Goal: Information Seeking & Learning: Check status

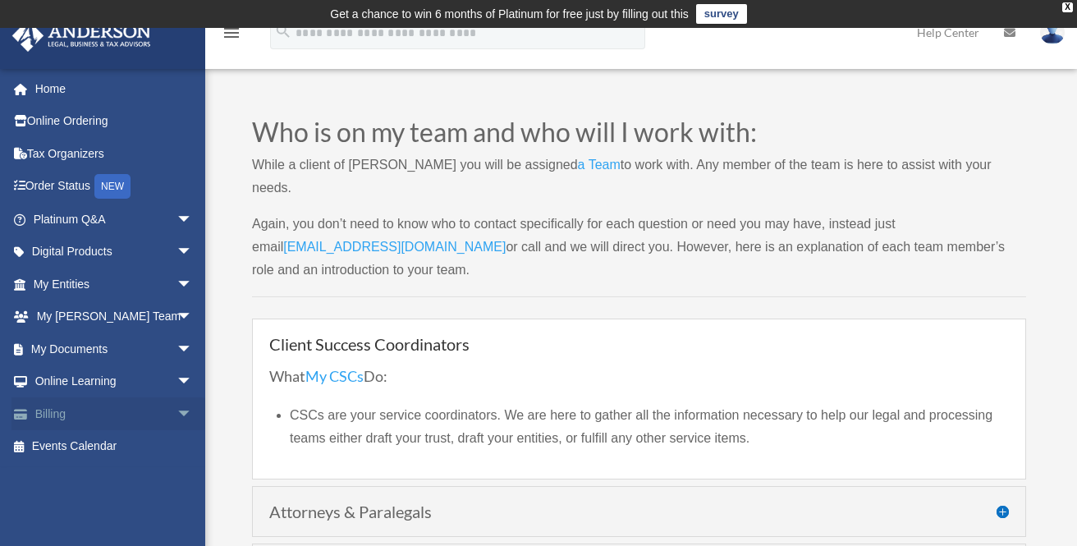
click at [176, 405] on span "arrow_drop_down" at bounding box center [192, 414] width 33 height 34
click at [103, 440] on link "$ Open Invoices" at bounding box center [120, 447] width 194 height 34
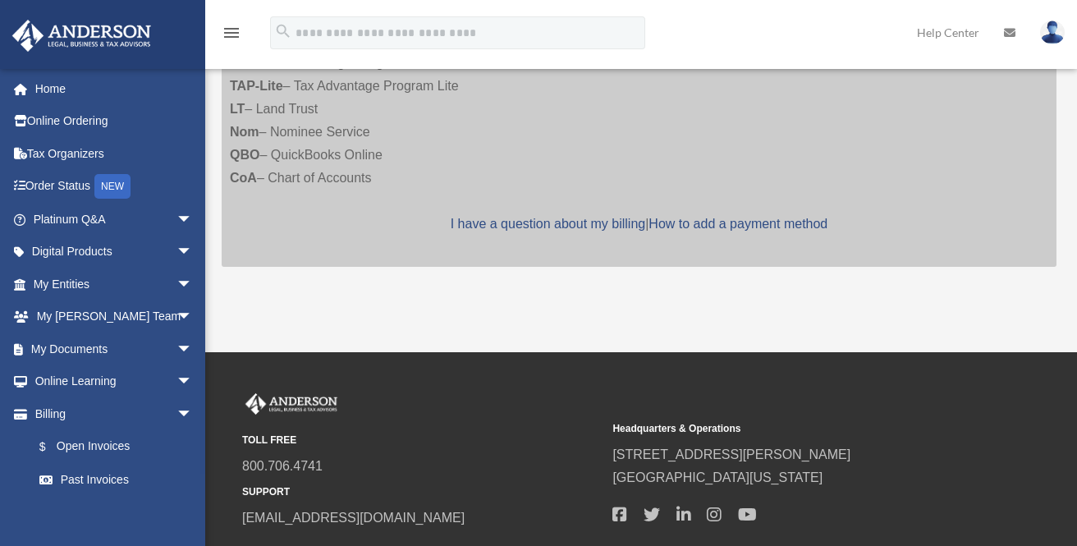
scroll to position [852, 0]
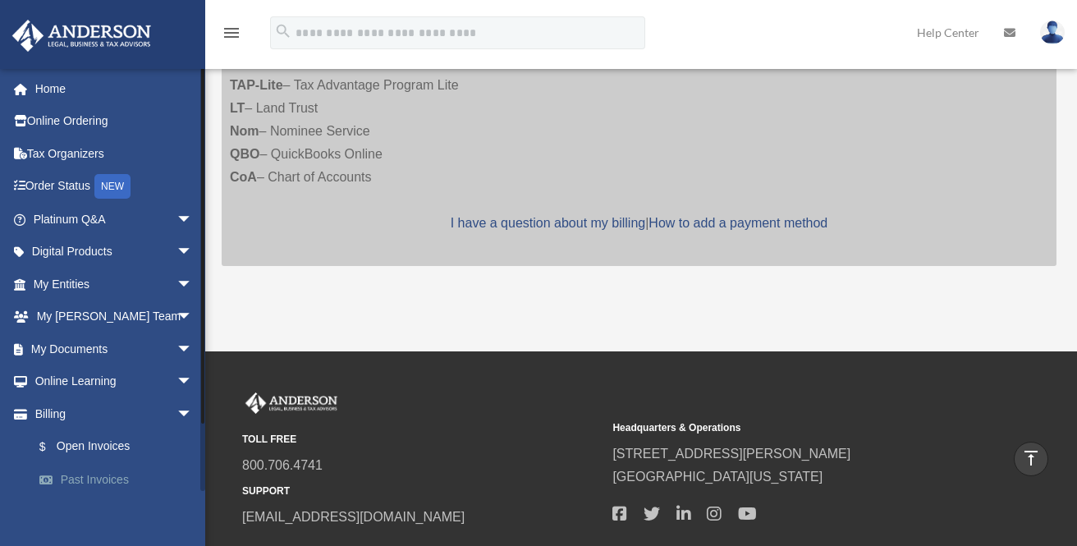
click at [85, 474] on link "Past Invoices" at bounding box center [120, 479] width 194 height 33
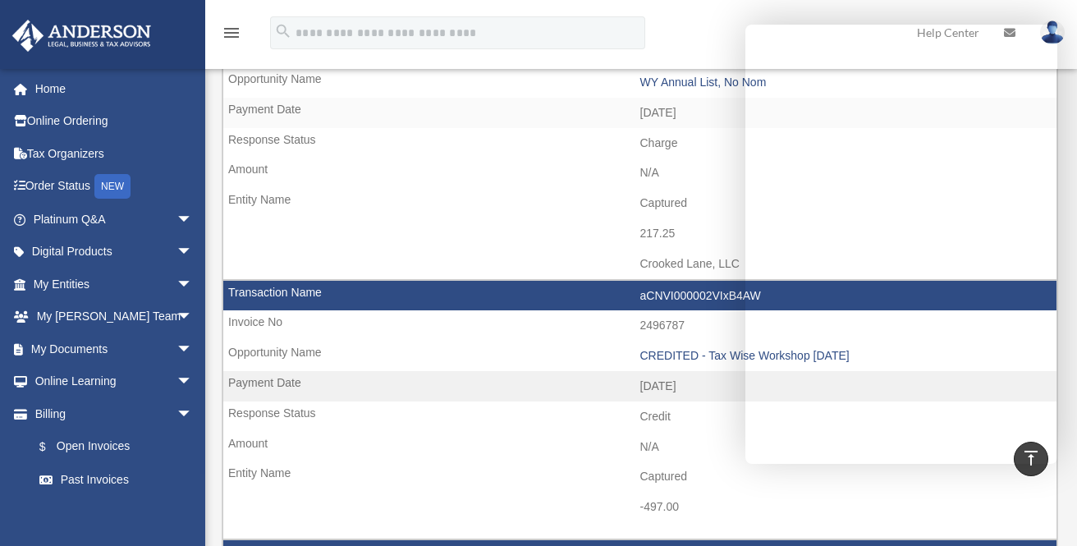
scroll to position [476, 0]
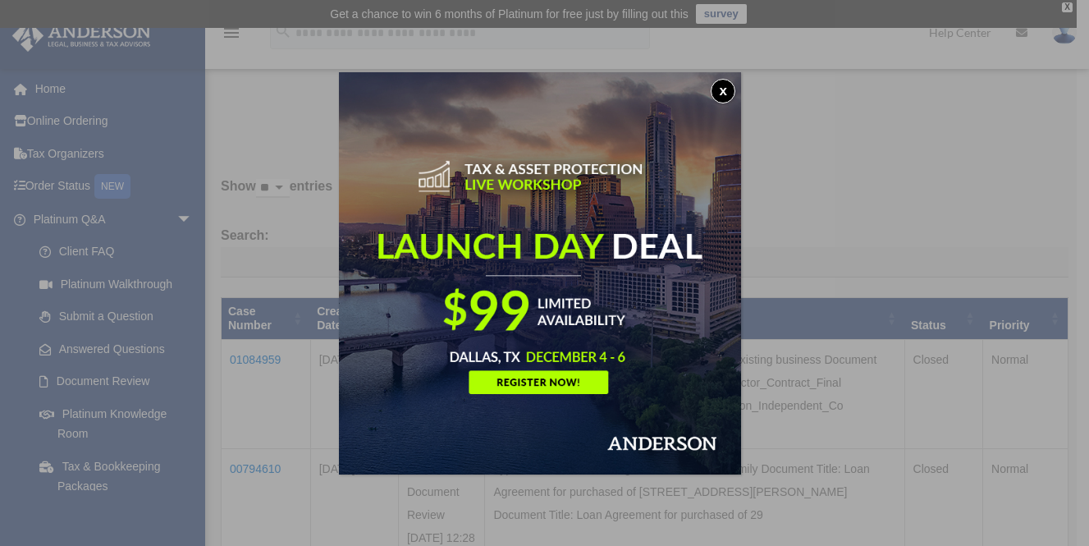
click at [724, 87] on button "x" at bounding box center [723, 91] width 25 height 25
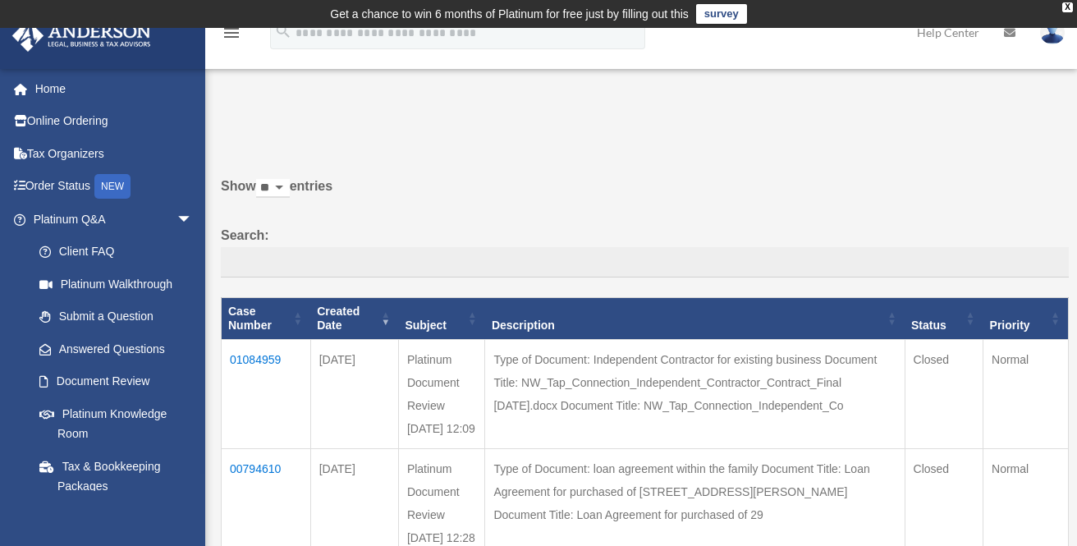
click at [251, 355] on td "01084959" at bounding box center [266, 394] width 89 height 109
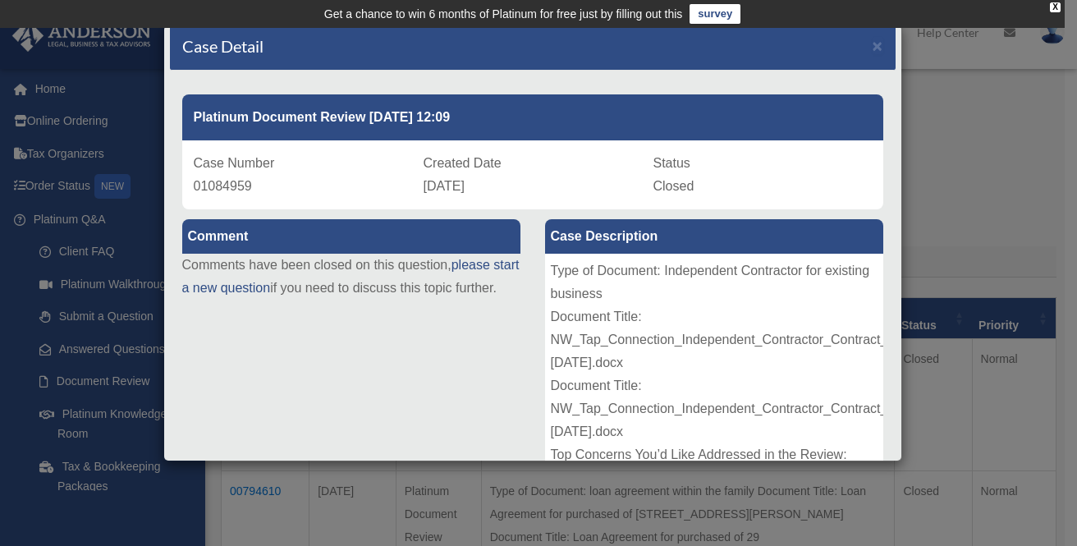
scroll to position [7, 0]
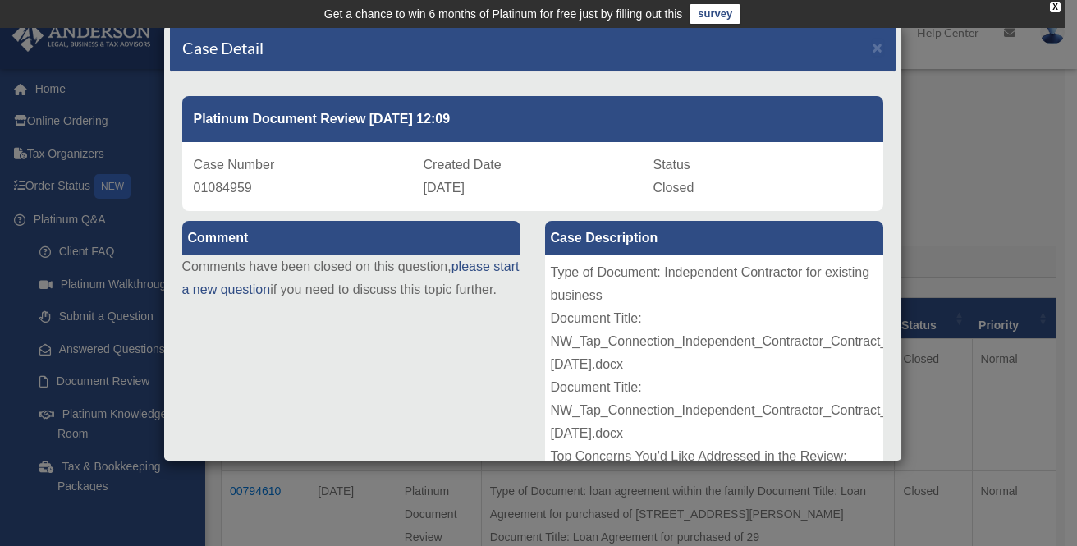
click at [658, 236] on label "Case Description" at bounding box center [714, 238] width 338 height 34
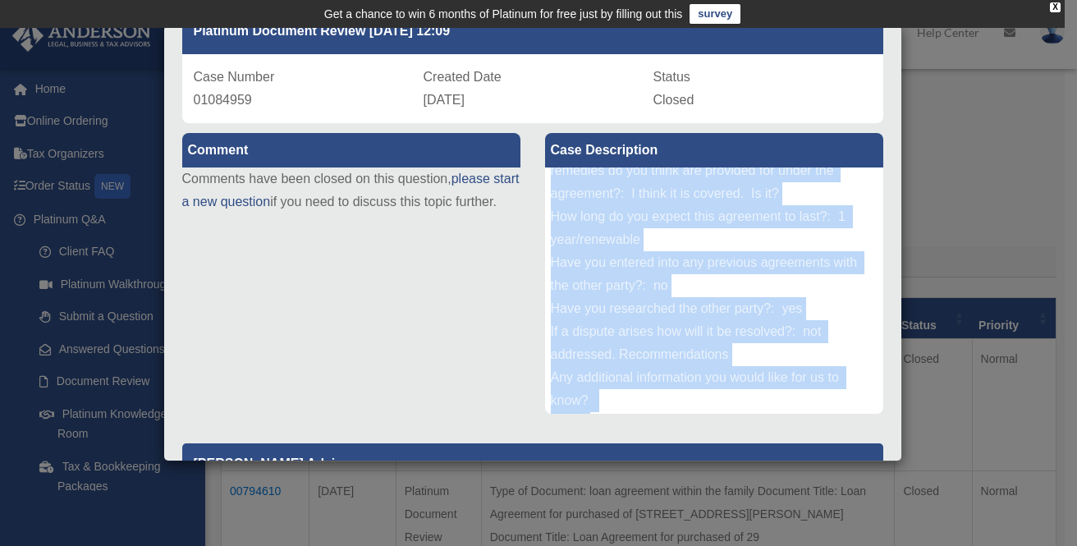
scroll to position [421, 0]
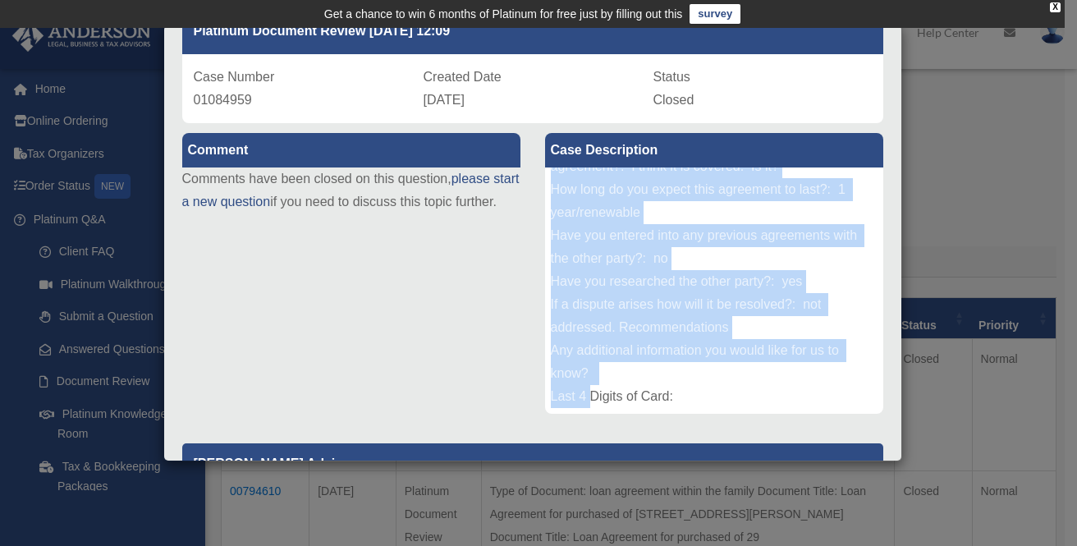
drag, startPoint x: 544, startPoint y: 186, endPoint x: 678, endPoint y: 385, distance: 239.4
click at [678, 385] on div "Type of Document: Independent Contractor for existing business Document Title: …" at bounding box center [714, 290] width 338 height 246
copy div "Type of Document: Independent Contractor for existing business Document Title: …"
drag, startPoint x: 303, startPoint y: 205, endPoint x: 456, endPoint y: 501, distance: 333.6
click at [456, 501] on div "Case Detail × Platinum Document Review [DATE] 12:09 Case Number 01084959 Create…" at bounding box center [538, 273] width 1077 height 546
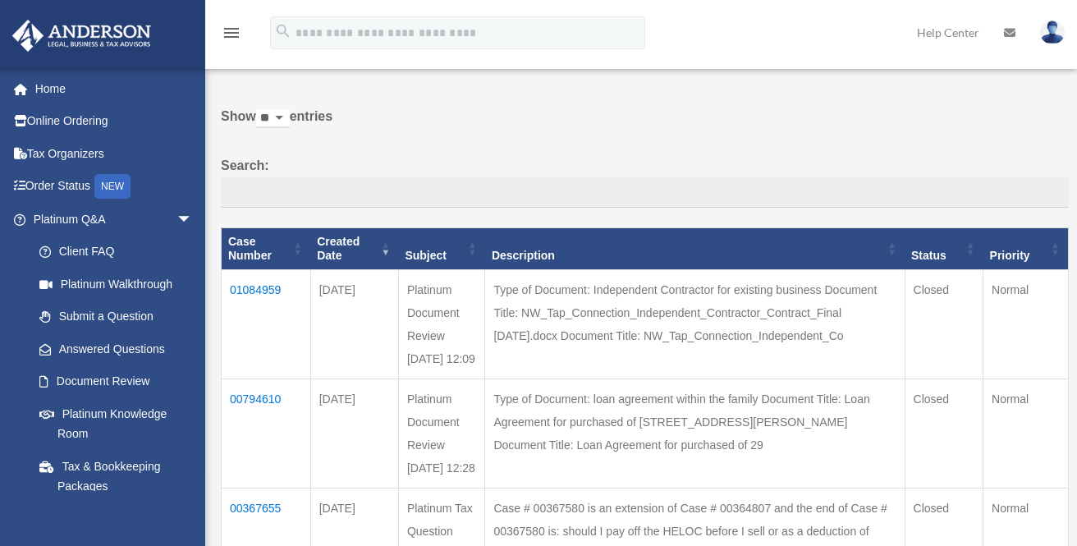
scroll to position [75, 0]
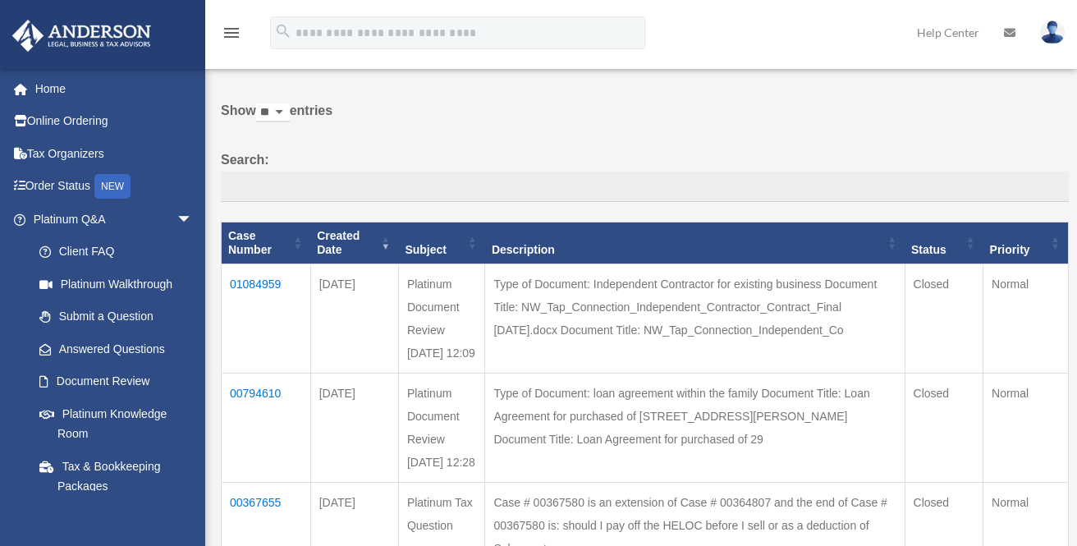
click at [255, 282] on td "01084959" at bounding box center [266, 318] width 89 height 109
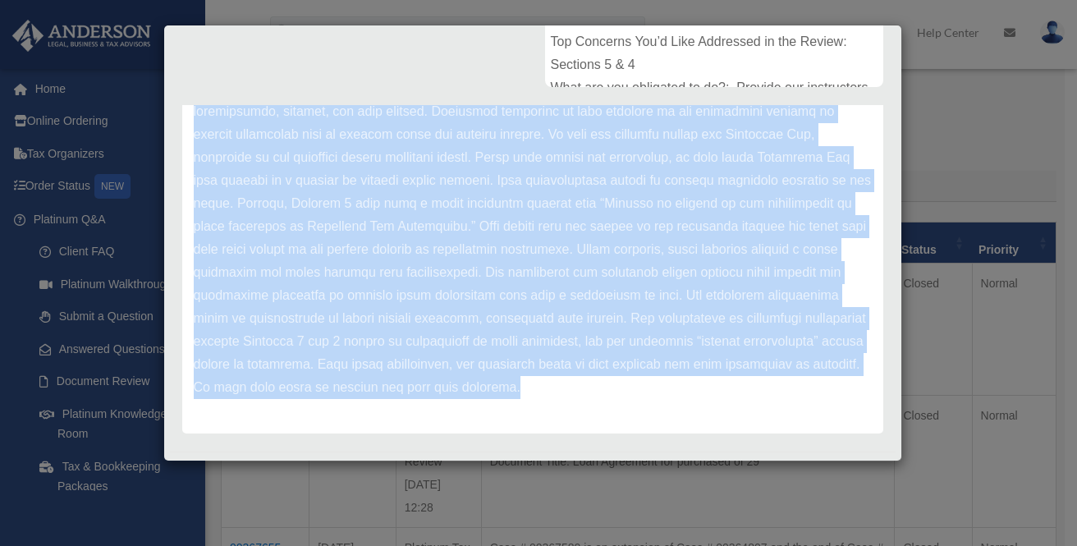
scroll to position [443, 0]
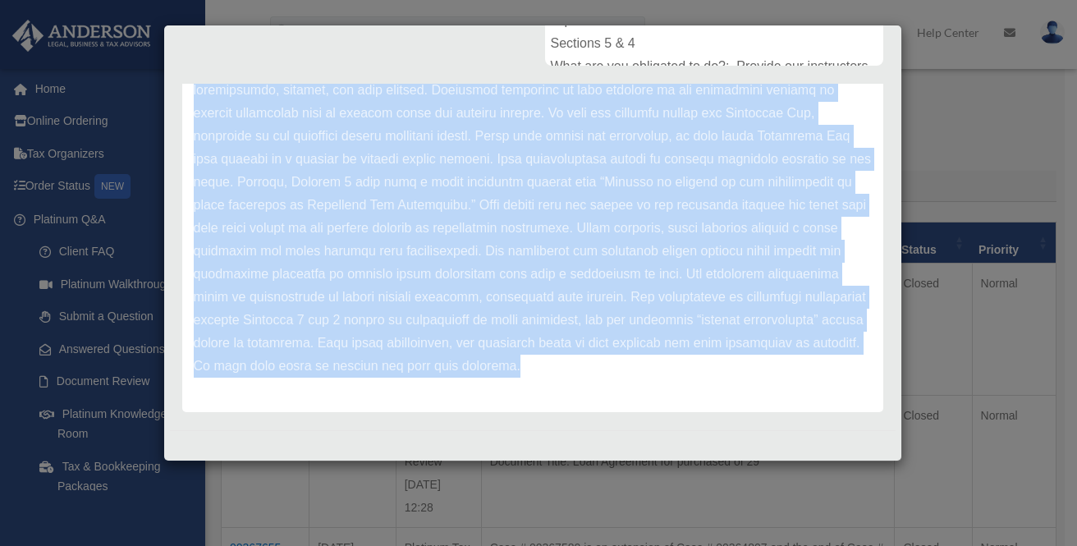
drag, startPoint x: 190, startPoint y: 269, endPoint x: 498, endPoint y: 364, distance: 322.1
click at [498, 364] on div "Update date : [DATE]" at bounding box center [532, 33] width 701 height 758
copy div "Update date : [DATE] Thank you for submitting your document for review through …"
